Goal: Task Accomplishment & Management: Manage account settings

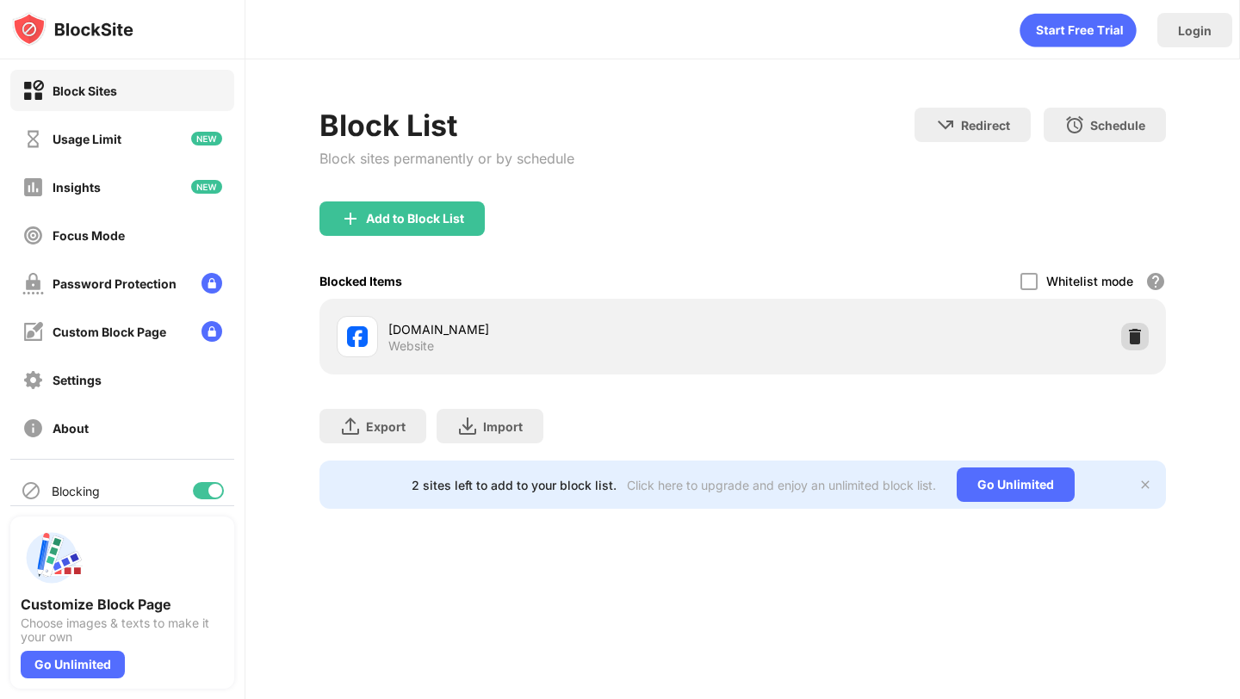
click at [1130, 337] on img at bounding box center [1134, 336] width 17 height 17
